Goal: Information Seeking & Learning: Find contact information

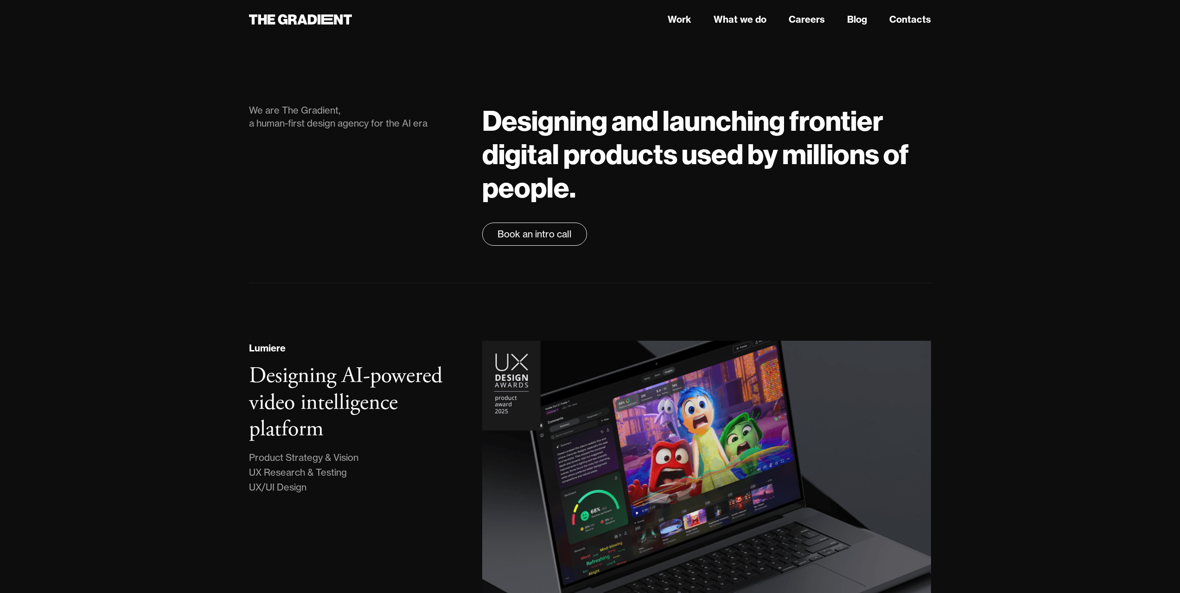
click at [919, 25] on link "Contacts" at bounding box center [910, 20] width 42 height 14
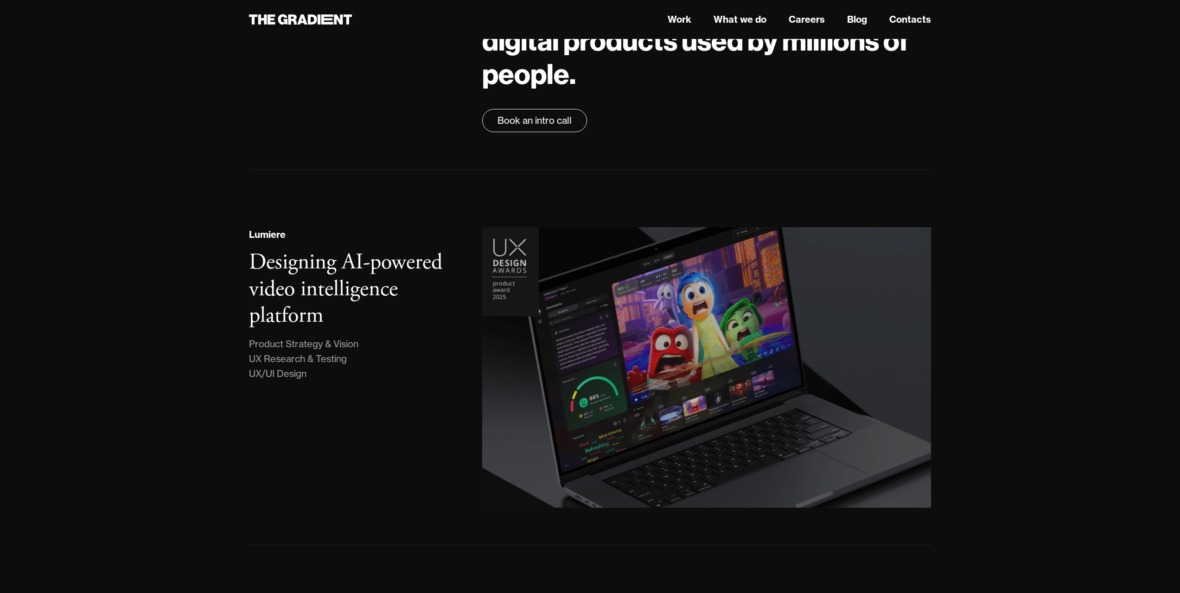
scroll to position [46, 0]
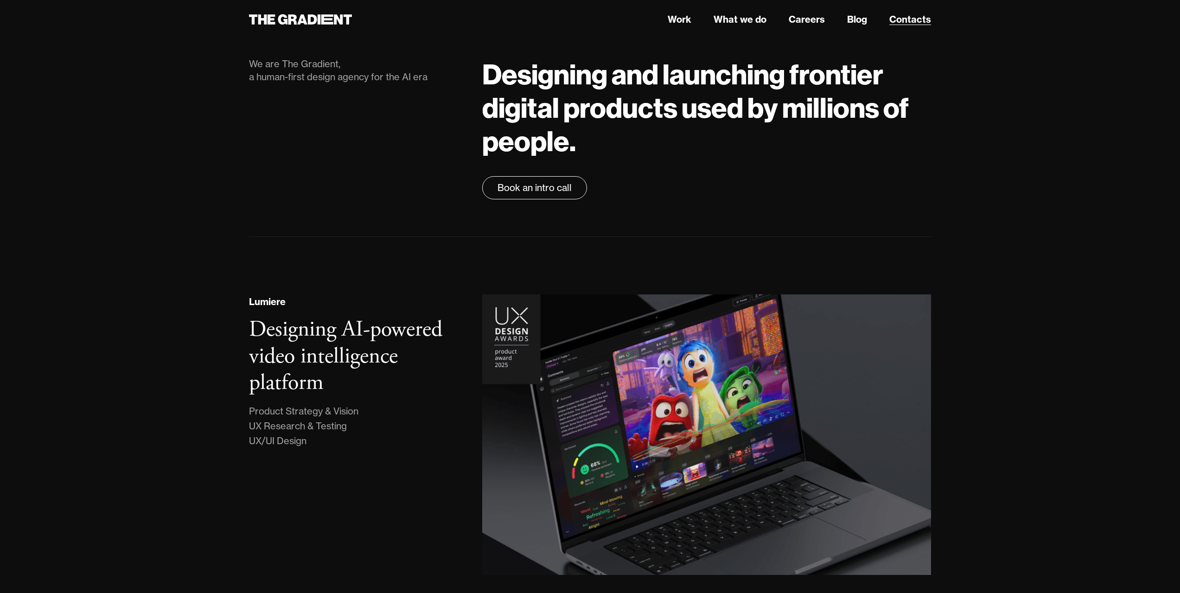
click at [901, 18] on link "Contacts" at bounding box center [910, 20] width 42 height 14
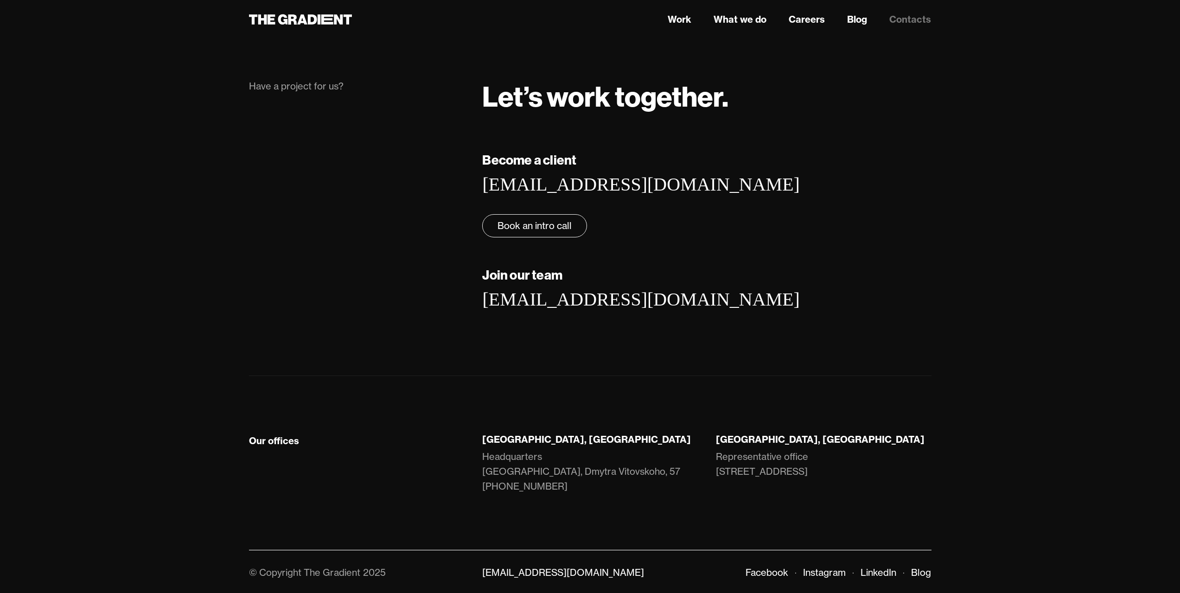
scroll to position [26, 0]
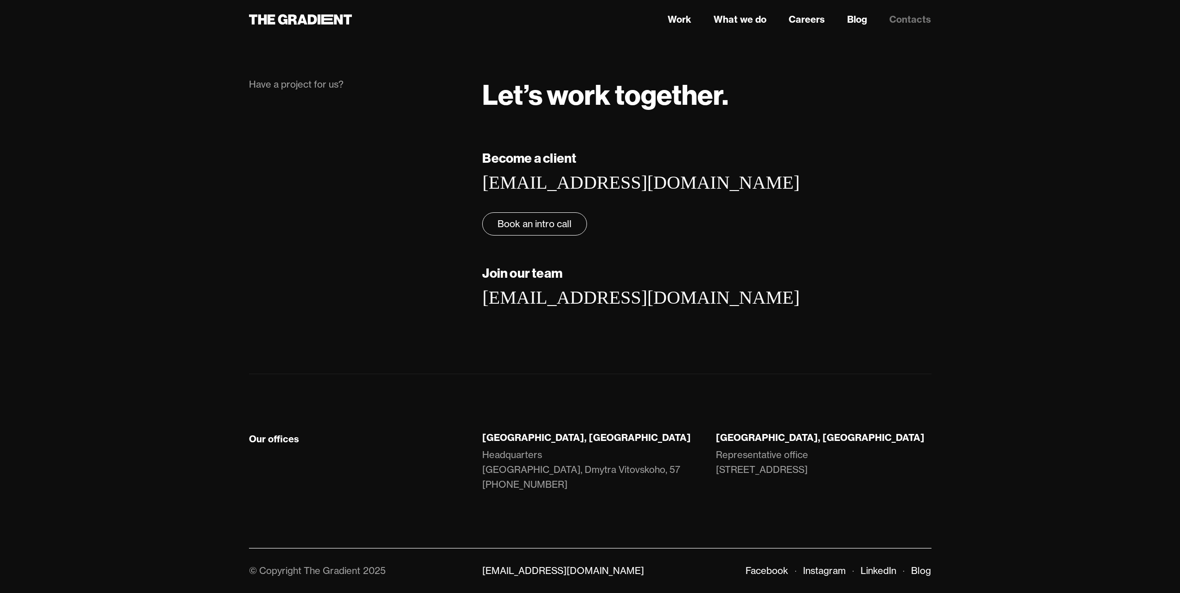
click at [503, 430] on div "Our offices Lviv, Ukraine Headquarters LEM Station, Dmytra Vitovskoho, 57 +38 0…" at bounding box center [590, 461] width 682 height 174
click at [732, 439] on strong "London, UK" at bounding box center [820, 437] width 209 height 12
